Goal: Task Accomplishment & Management: Use online tool/utility

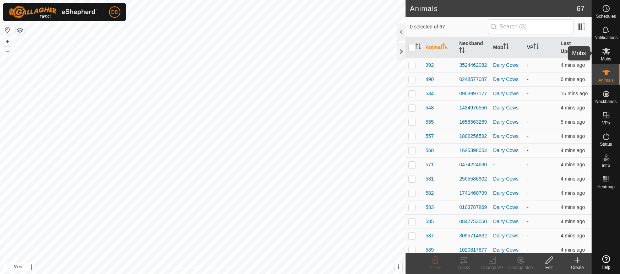
click at [604, 59] on span "Mobs" at bounding box center [606, 59] width 10 height 4
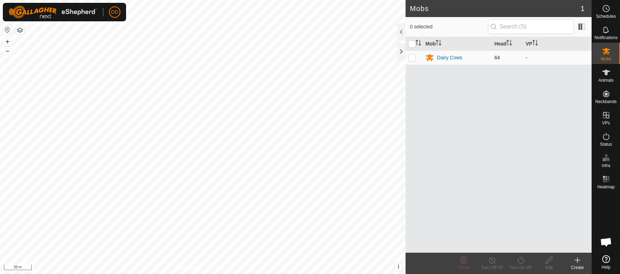
scroll to position [1607, 0]
click at [413, 58] on p-checkbox at bounding box center [411, 58] width 7 height 6
checkbox input "true"
click at [522, 257] on icon at bounding box center [520, 260] width 9 height 9
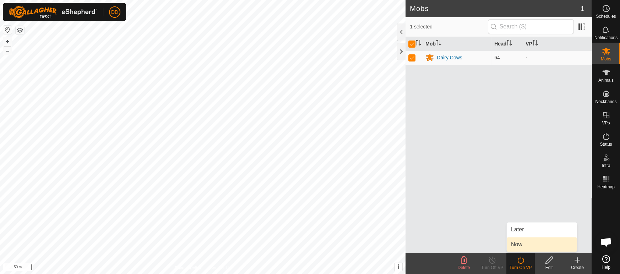
click at [523, 242] on link "Now" at bounding box center [542, 244] width 70 height 14
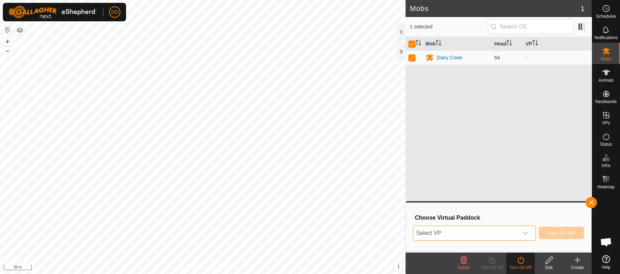
click at [497, 234] on span "Select VP" at bounding box center [465, 233] width 105 height 14
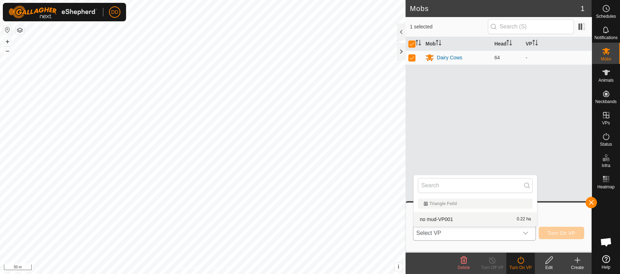
click at [498, 216] on li "no mud-VP001 0.22 ha" at bounding box center [475, 219] width 123 height 14
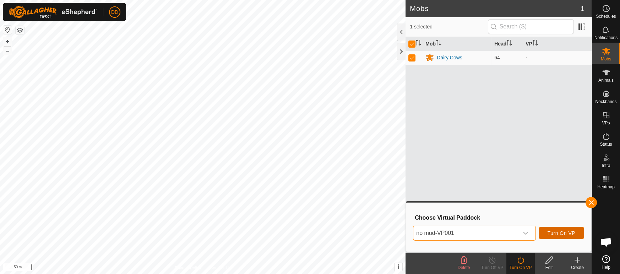
click at [562, 232] on span "Turn On VP" at bounding box center [562, 233] width 28 height 6
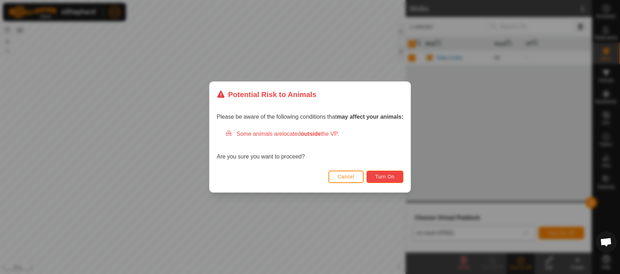
click at [382, 176] on span "Turn On" at bounding box center [384, 177] width 19 height 6
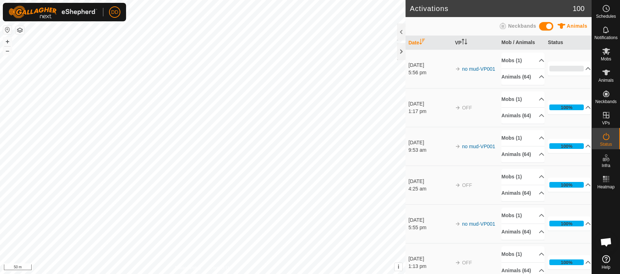
scroll to position [1607, 0]
